Goal: Transaction & Acquisition: Purchase product/service

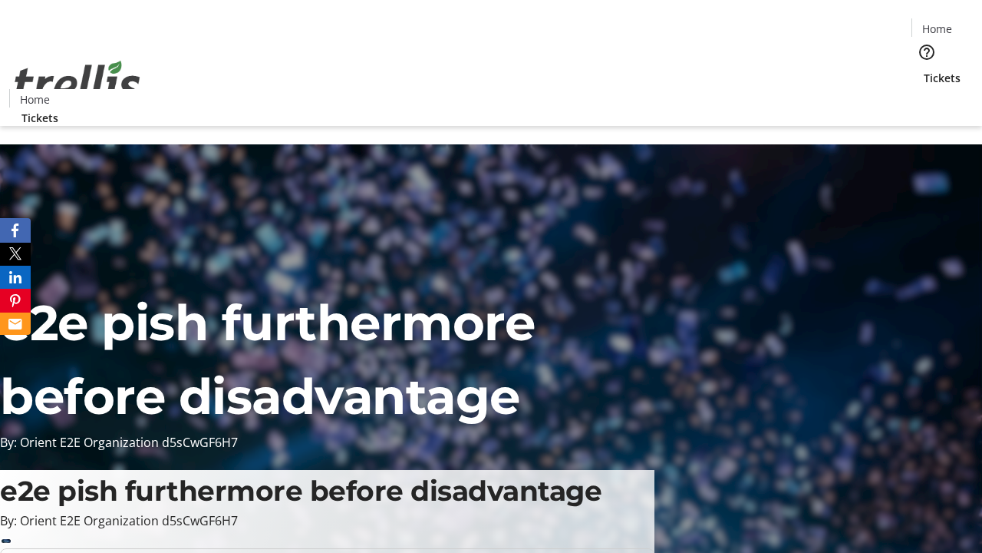
click at [924, 70] on span "Tickets" at bounding box center [942, 78] width 37 height 16
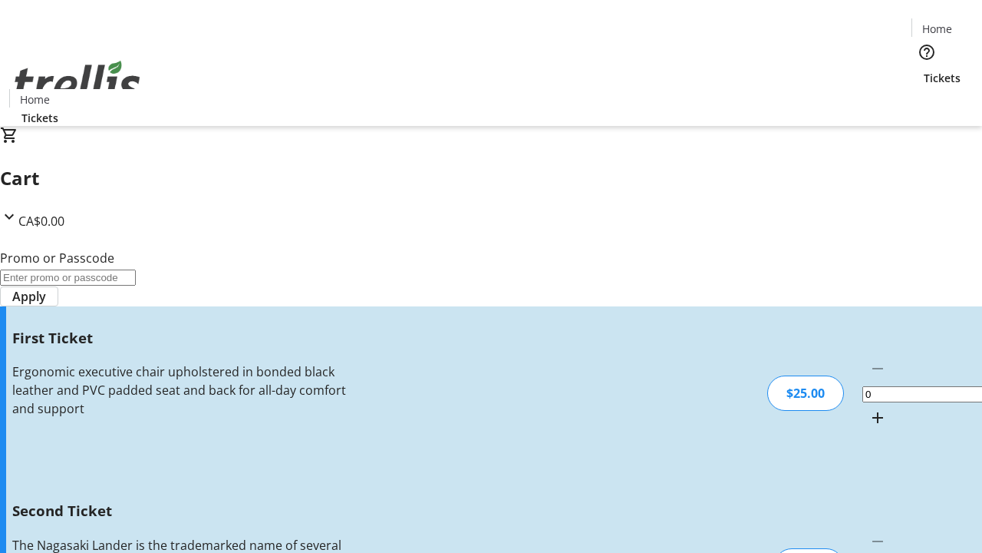
click at [869, 408] on mat-icon "Increment by one" at bounding box center [878, 417] width 18 height 18
type input "1"
type input "2"
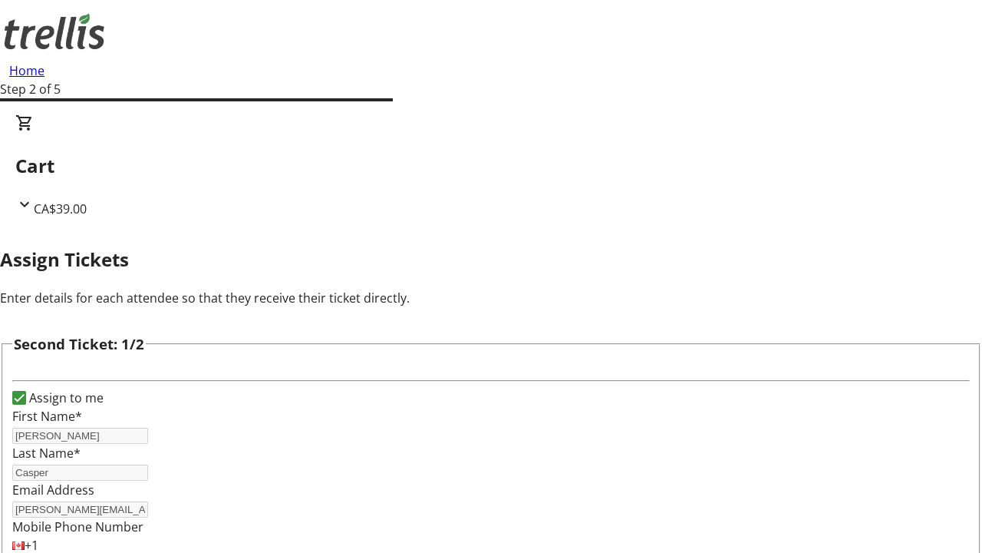
type input "[PERSON_NAME]"
type input "Casper"
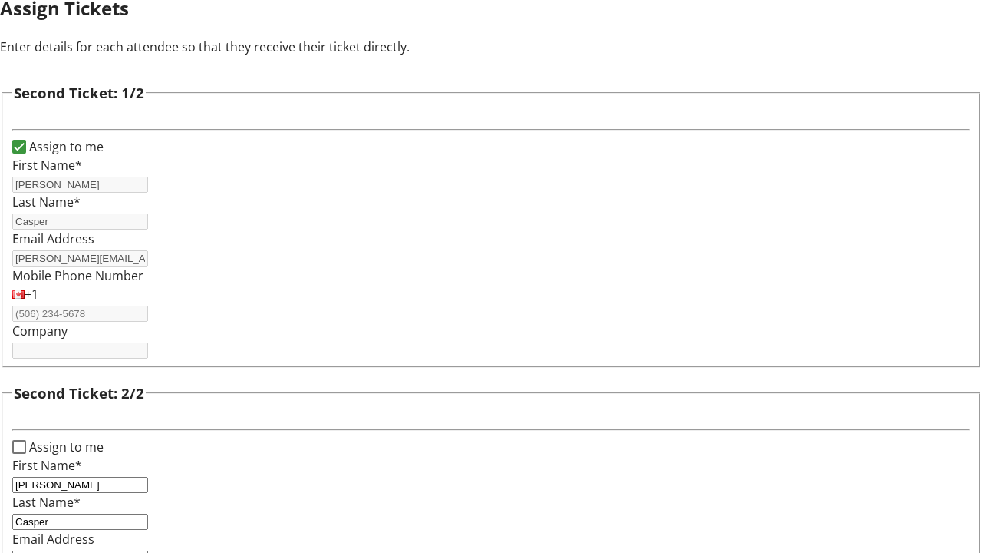
type input "[PERSON_NAME][EMAIL_ADDRESS][DOMAIN_NAME]"
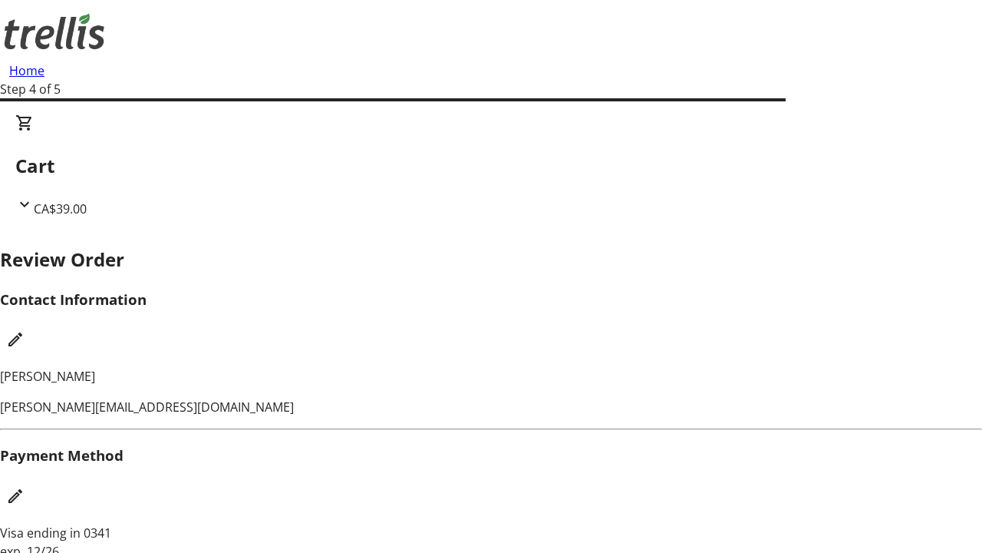
click at [25, 330] on mat-icon "Edit Contact Information" at bounding box center [15, 339] width 18 height 18
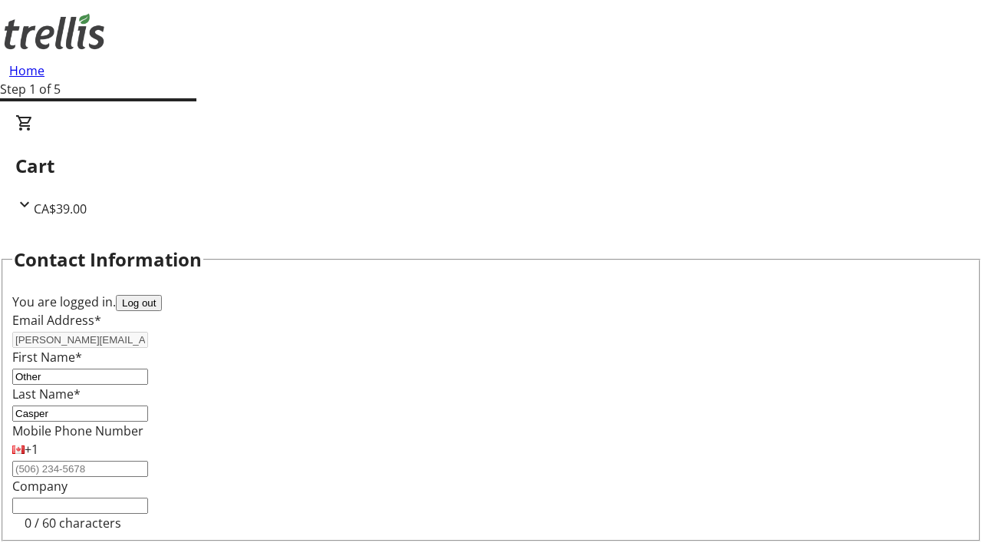
type input "Other"
type input "Name"
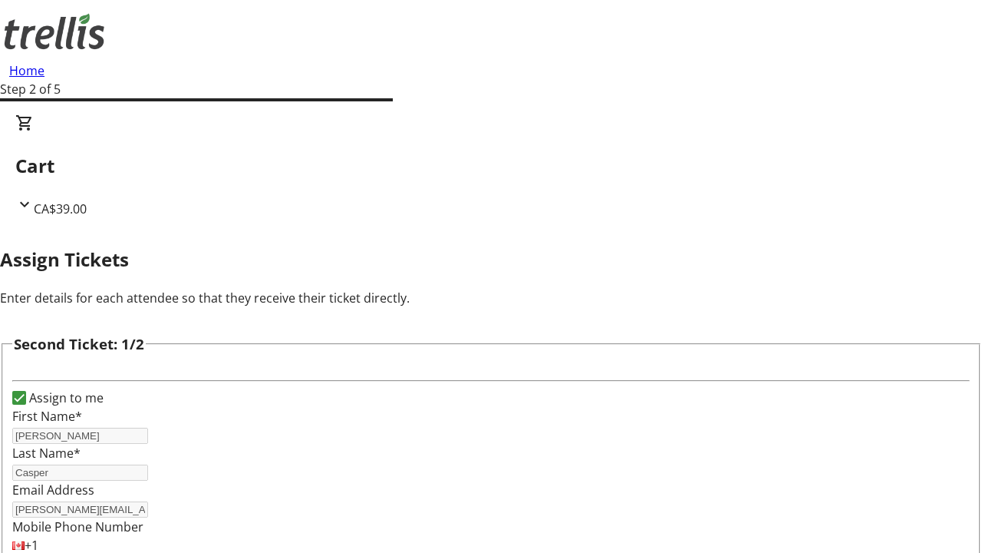
scroll to position [180, 0]
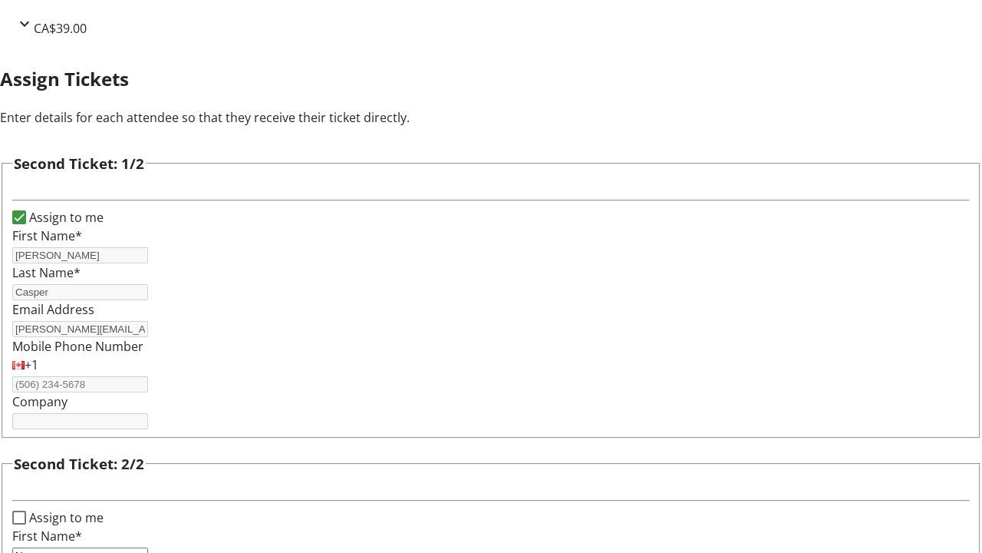
type input "New"
type input "Name"
